Goal: Navigation & Orientation: Find specific page/section

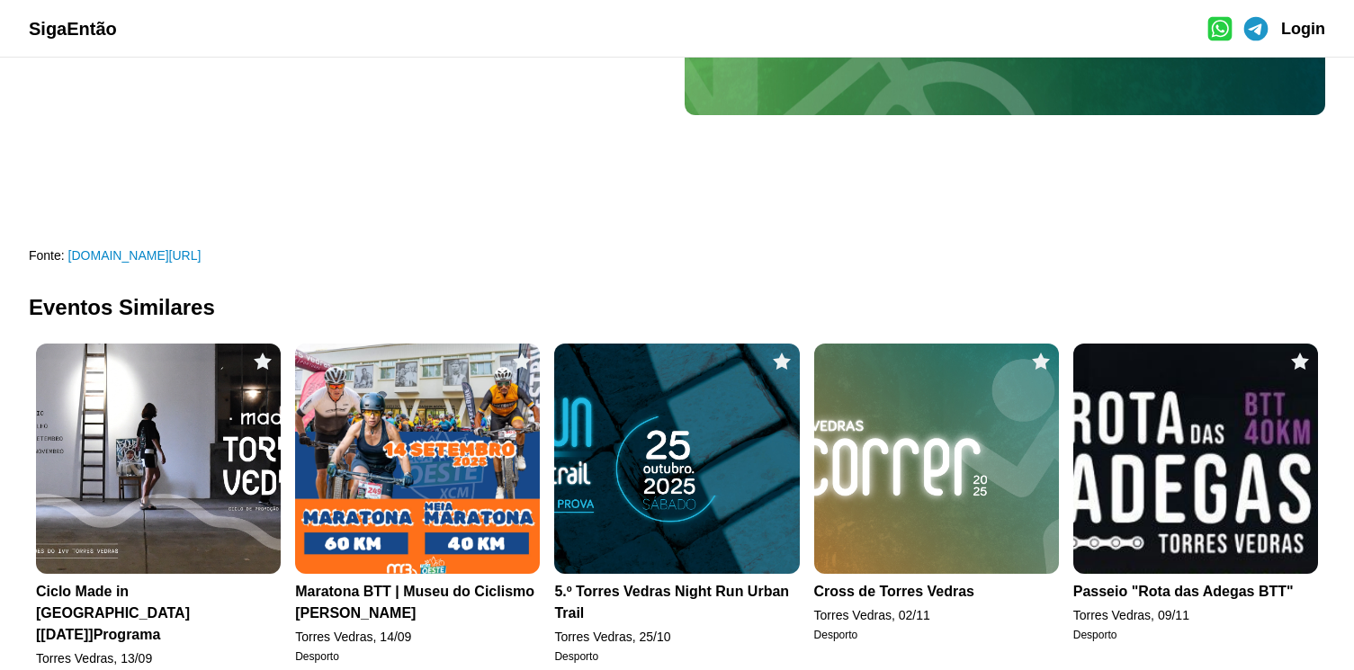
scroll to position [496, 0]
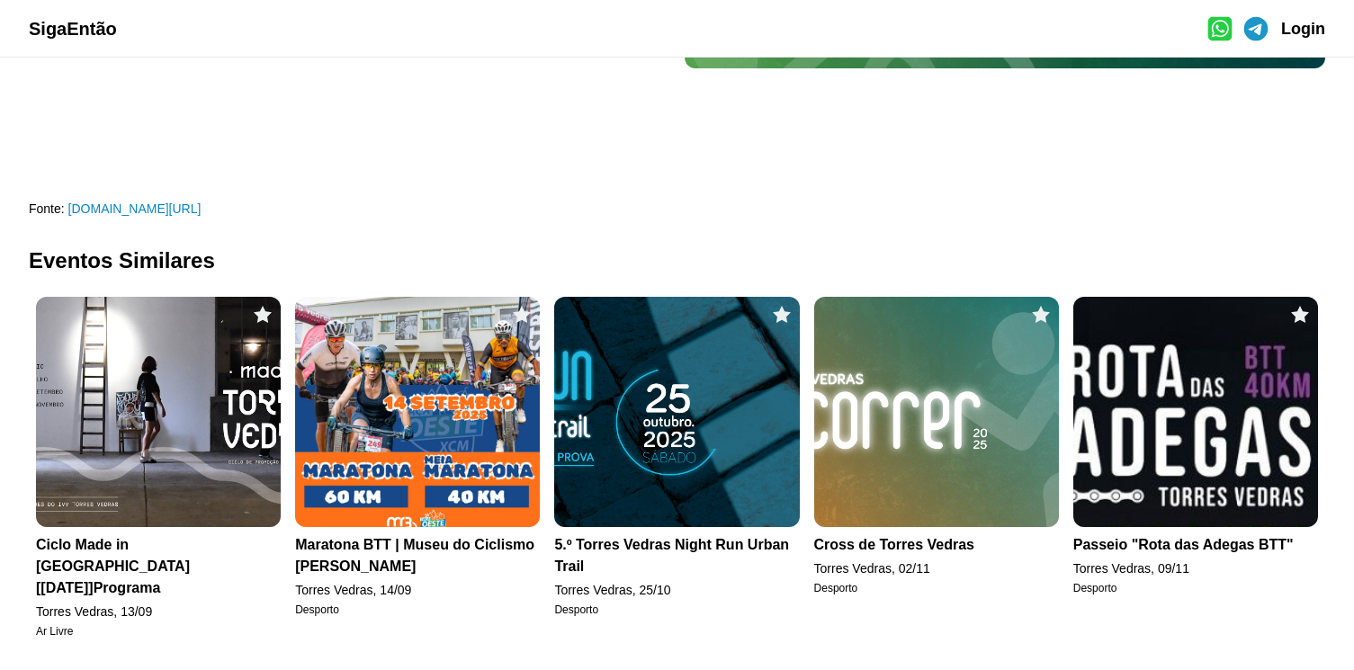
click at [879, 396] on img at bounding box center [936, 412] width 245 height 230
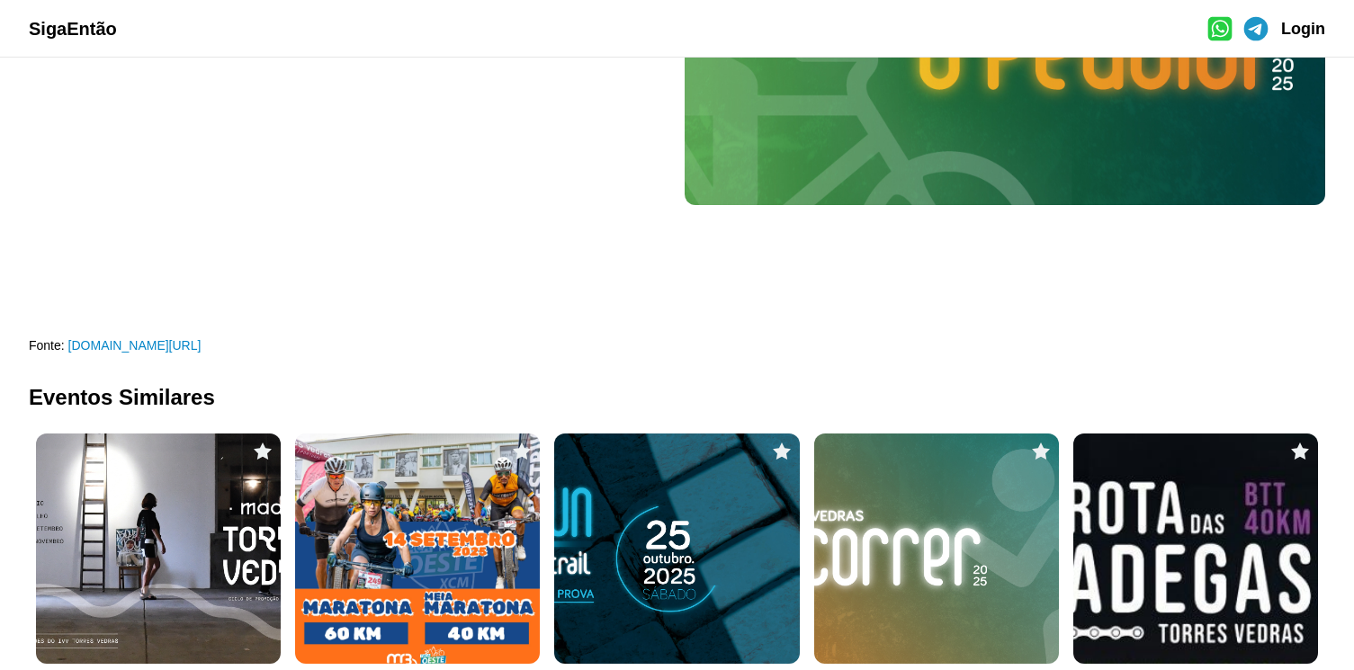
scroll to position [496, 0]
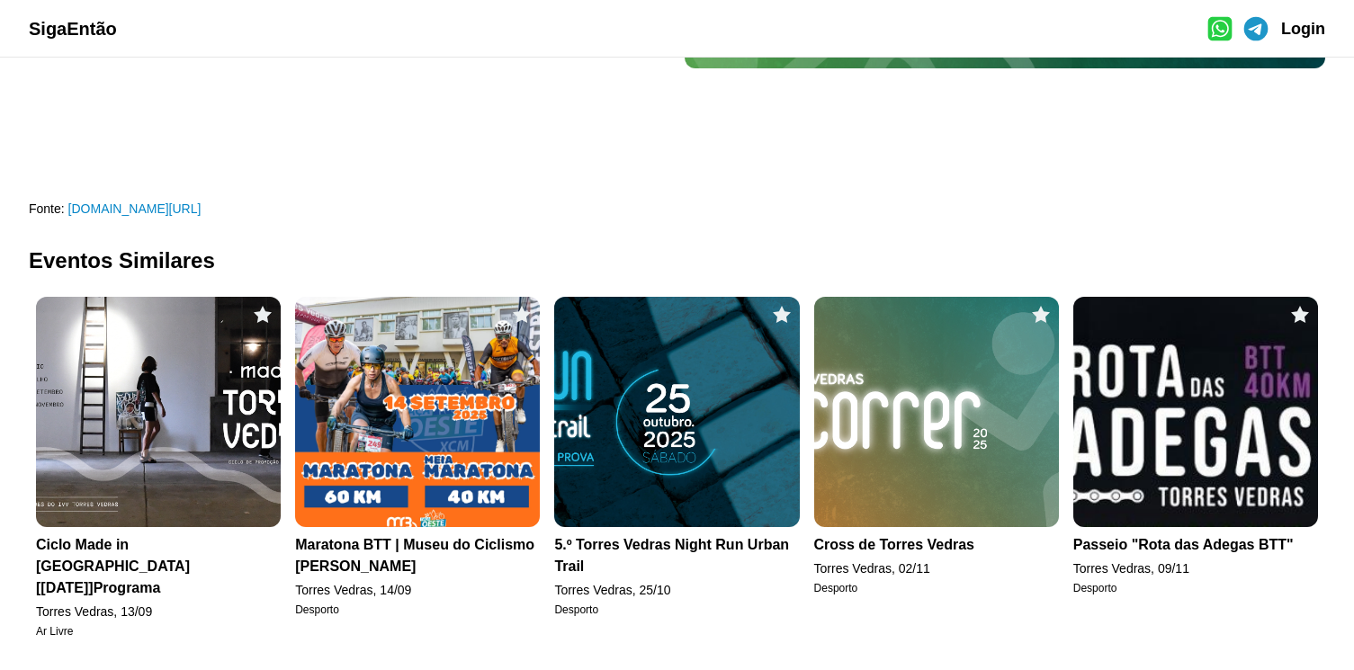
click at [1184, 410] on img at bounding box center [1195, 412] width 245 height 230
